Goal: Information Seeking & Learning: Learn about a topic

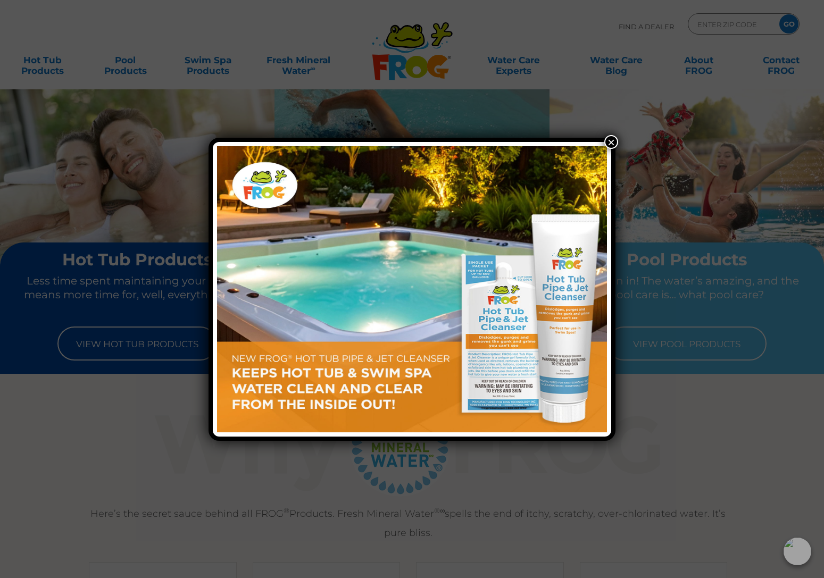
click at [611, 142] on button "×" at bounding box center [611, 142] width 14 height 14
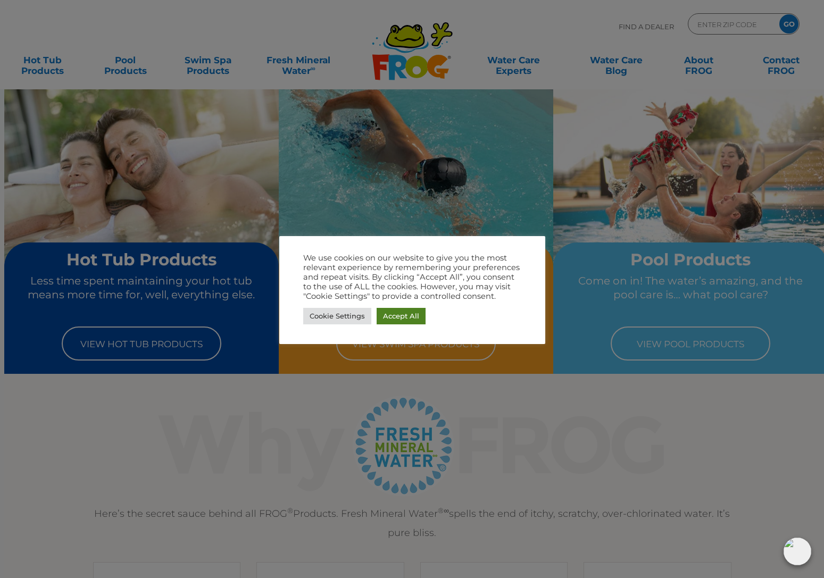
drag, startPoint x: 409, startPoint y: 316, endPoint x: 408, endPoint y: 309, distance: 7.5
click at [409, 314] on link "Accept All" at bounding box center [401, 316] width 49 height 16
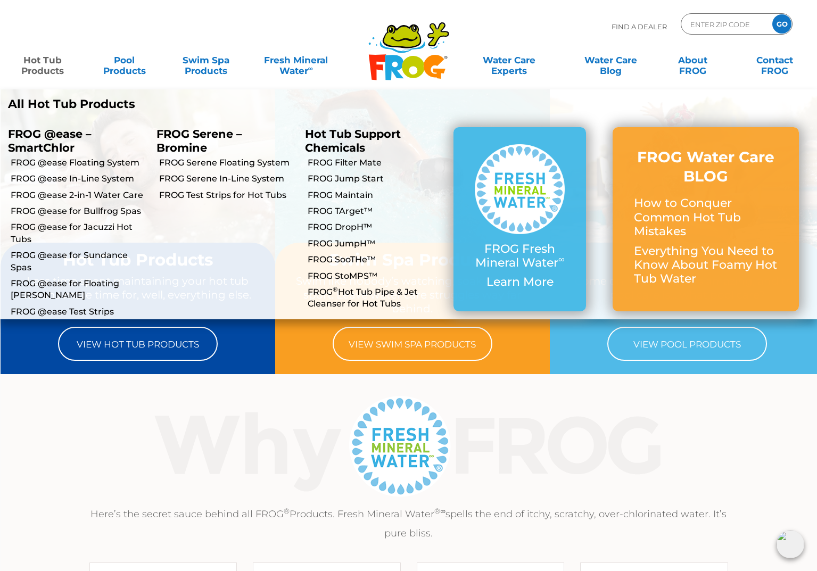
click at [28, 63] on link "Hot Tub Products" at bounding box center [43, 59] width 64 height 21
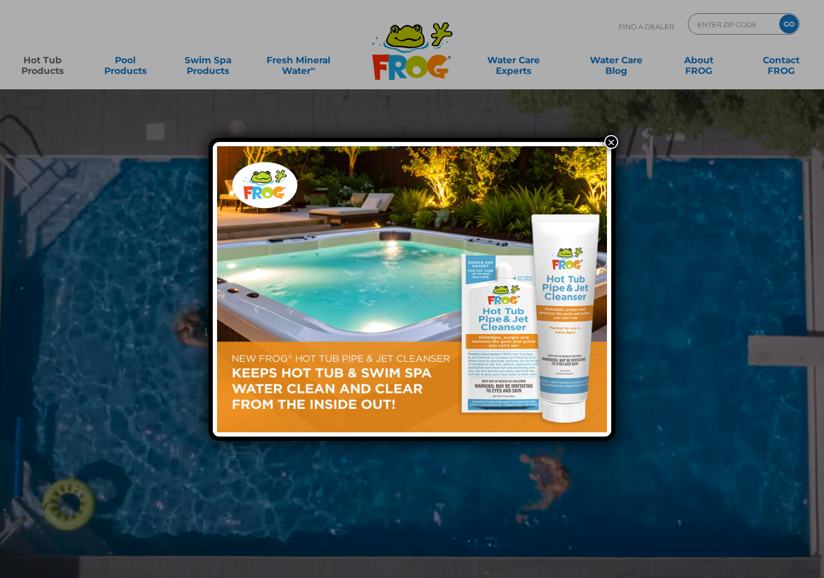
click at [610, 144] on button "×" at bounding box center [611, 142] width 14 height 14
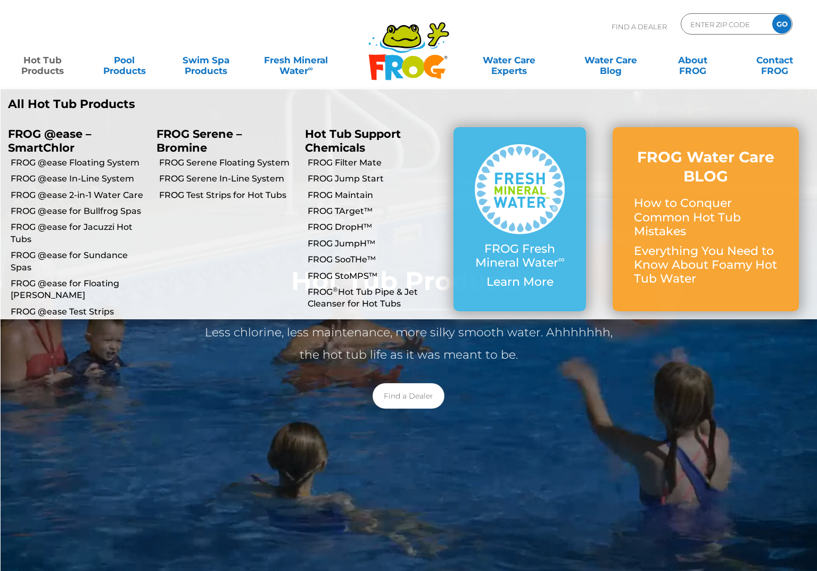
click at [42, 62] on link "Hot Tub Products" at bounding box center [43, 59] width 64 height 21
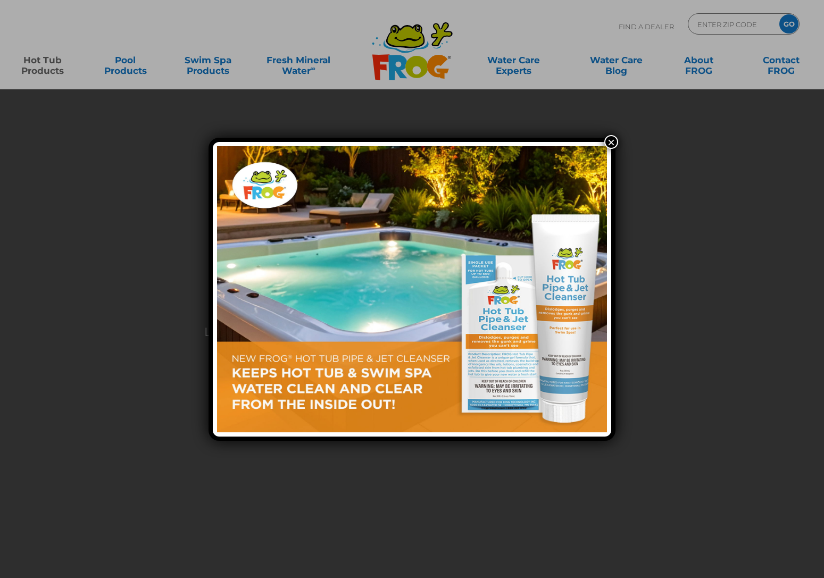
click at [612, 144] on button "×" at bounding box center [611, 142] width 14 height 14
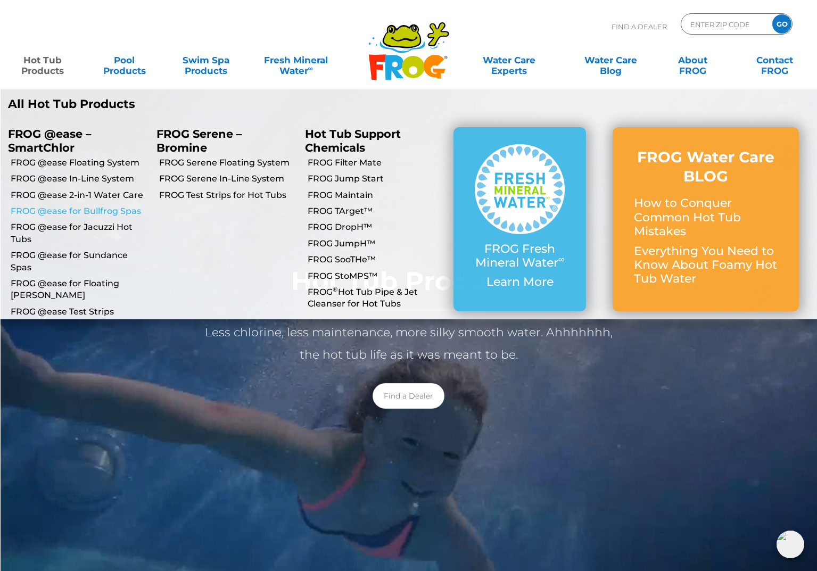
click at [99, 211] on link "FROG @ease for Bullfrog Spas" at bounding box center [80, 211] width 138 height 12
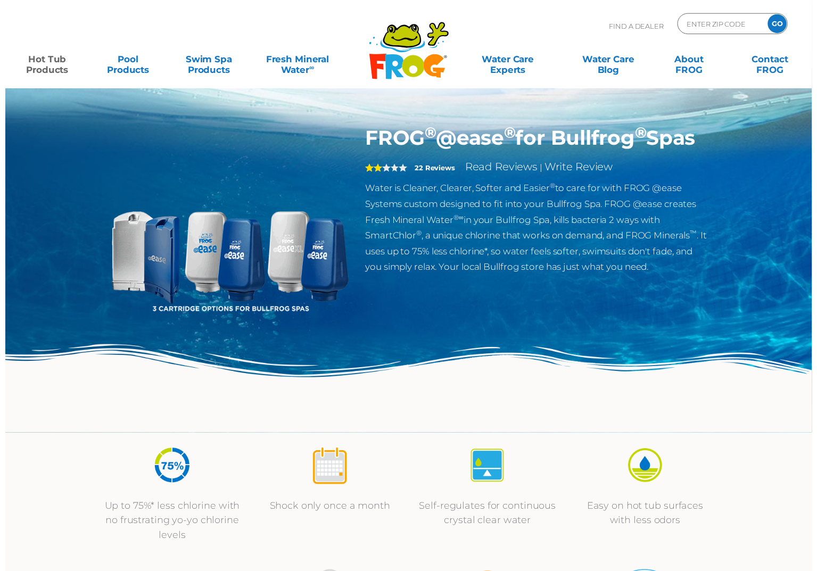
scroll to position [4, 0]
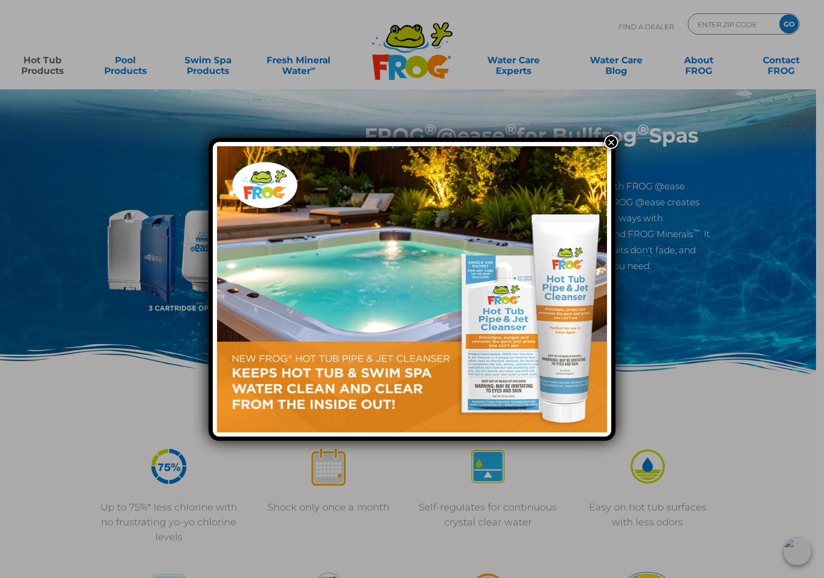
click at [612, 141] on button "×" at bounding box center [611, 142] width 14 height 14
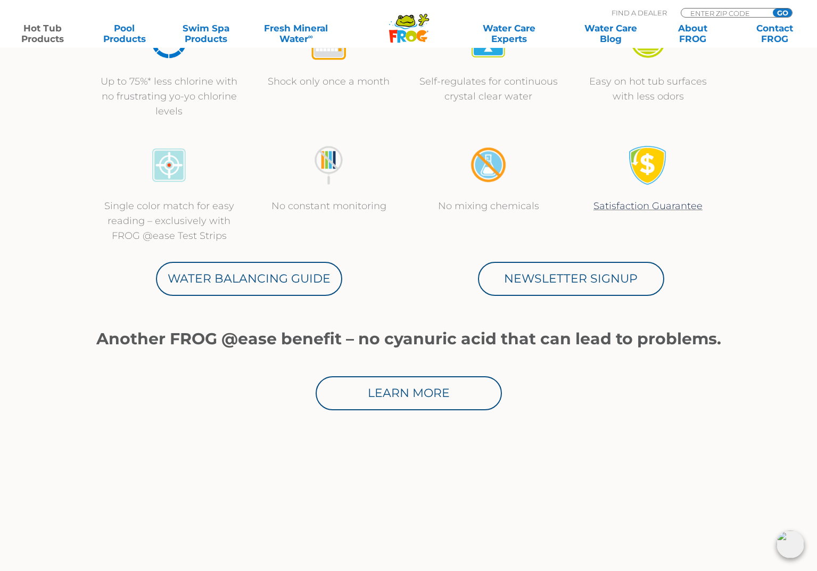
scroll to position [457, 0]
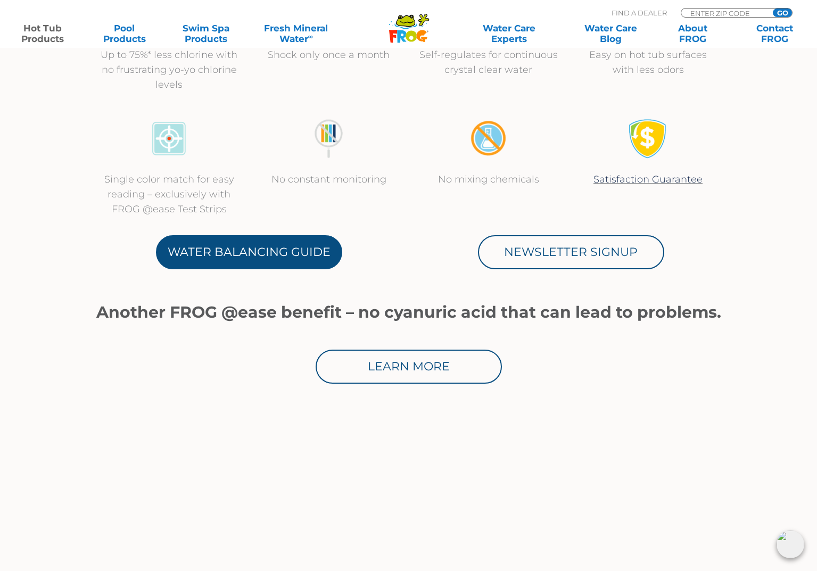
click at [238, 261] on link "Water Balancing Guide" at bounding box center [249, 252] width 186 height 34
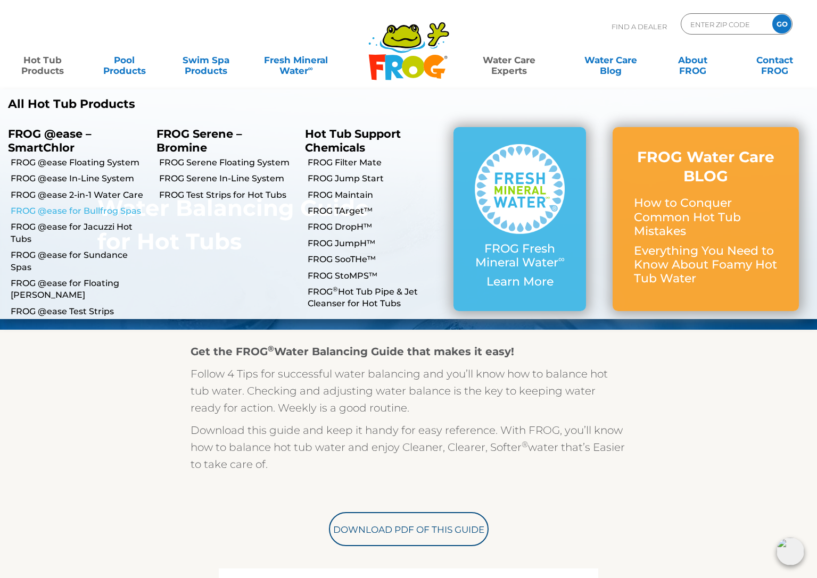
click at [85, 212] on link "FROG @ease for Bullfrog Spas" at bounding box center [80, 211] width 138 height 12
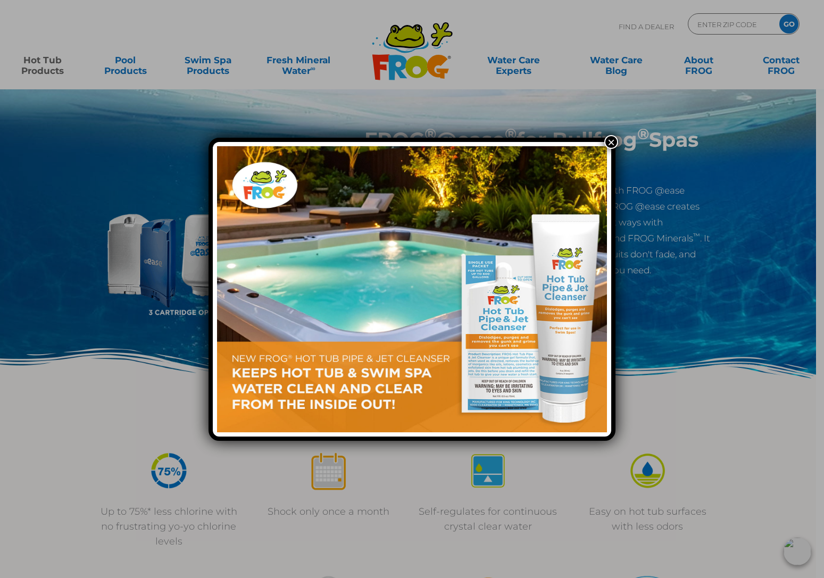
click at [613, 140] on button "×" at bounding box center [611, 142] width 14 height 14
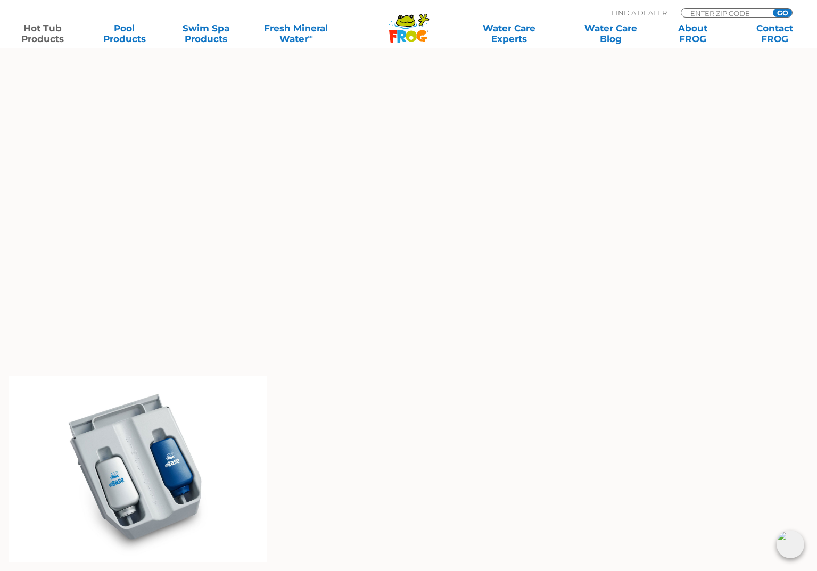
scroll to position [1034, 0]
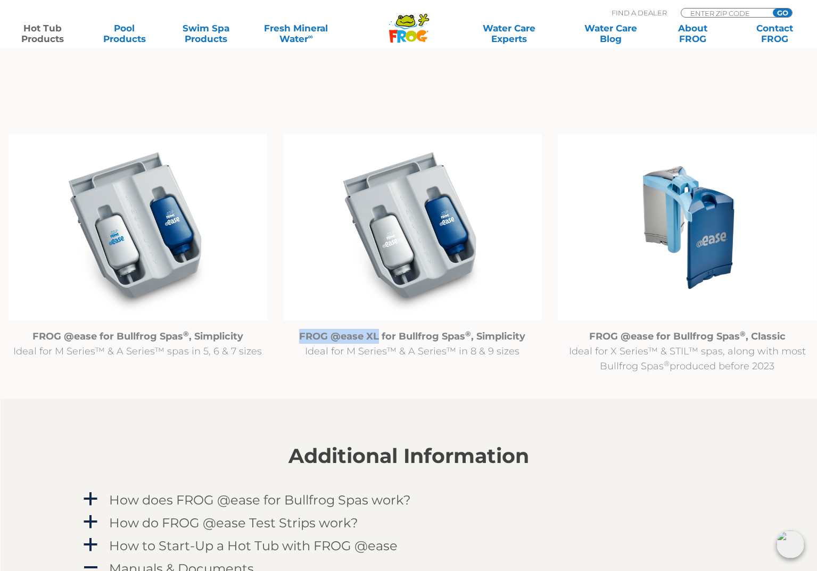
drag, startPoint x: 378, startPoint y: 335, endPoint x: 288, endPoint y: 337, distance: 89.4
click at [288, 337] on p "FROG @ease XL for Bullfrog Spas ® , Simplicity Ideal for M Series™ & A Series™ …" at bounding box center [412, 344] width 259 height 30
copy strong "FROG @ease XL"
